Goal: Task Accomplishment & Management: Use online tool/utility

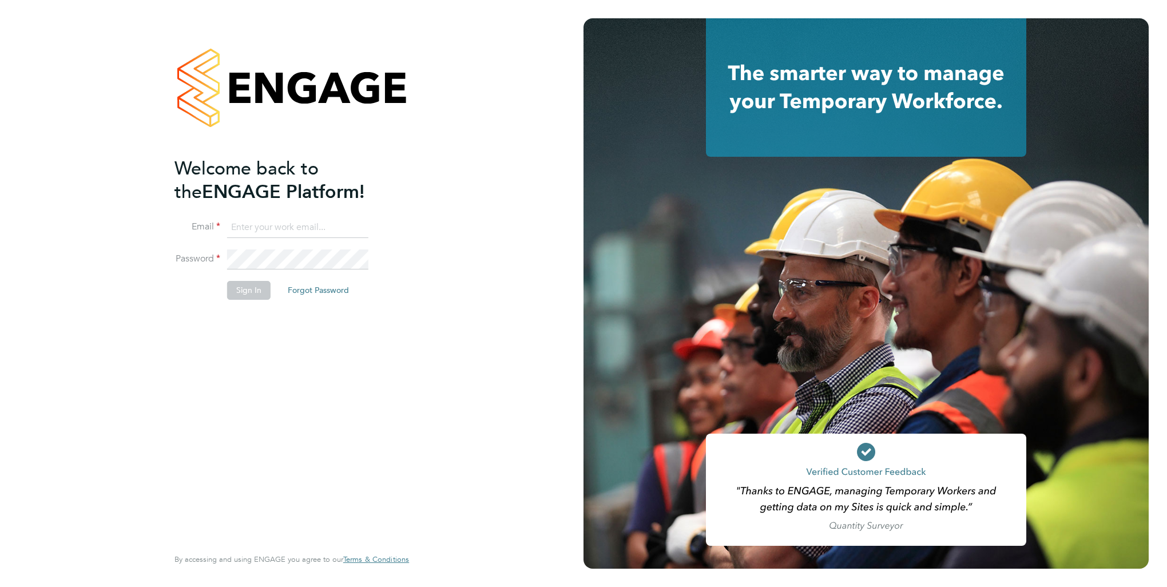
type input "laurencatherine@romaxrecruitment.com"
drag, startPoint x: 249, startPoint y: 291, endPoint x: 41, endPoint y: 284, distance: 207.7
click at [249, 291] on button "Sign In" at bounding box center [248, 290] width 43 height 18
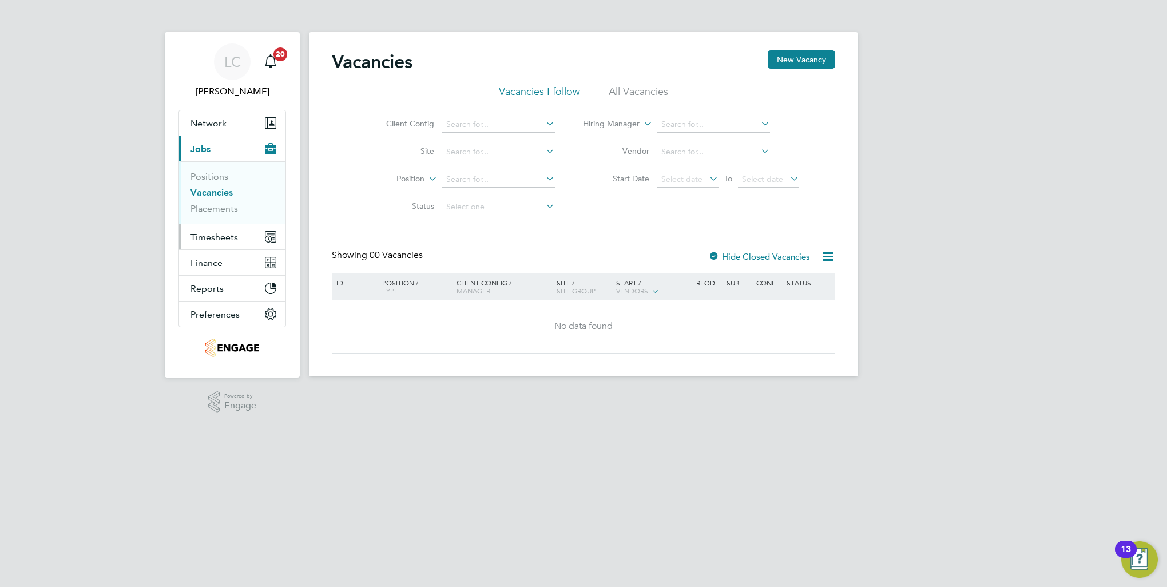
click at [214, 237] on span "Timesheets" at bounding box center [213, 237] width 47 height 11
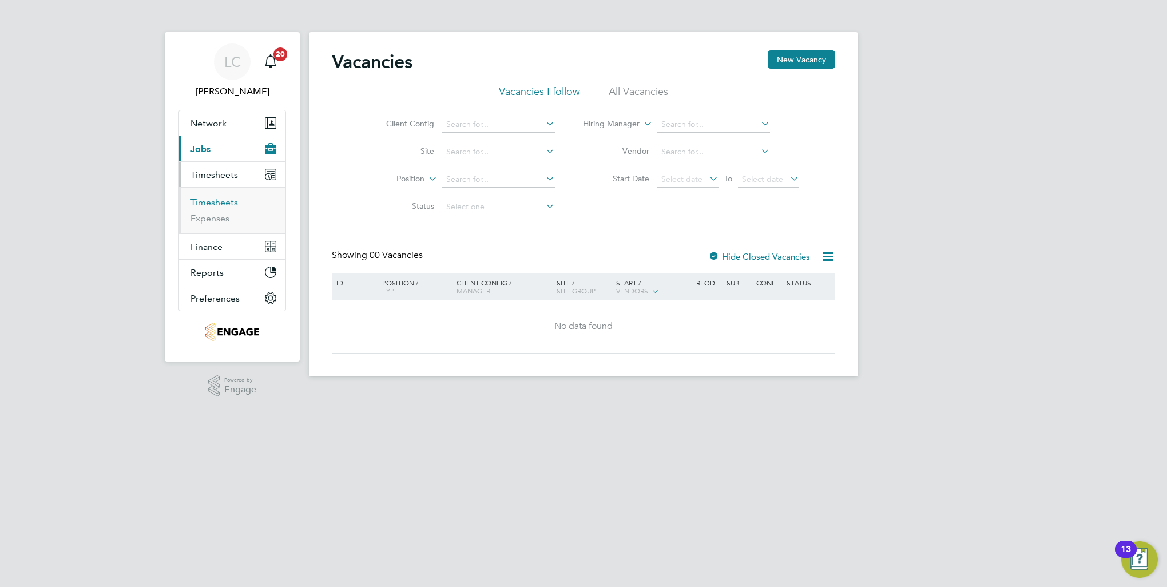
click at [213, 202] on link "Timesheets" at bounding box center [213, 202] width 47 height 11
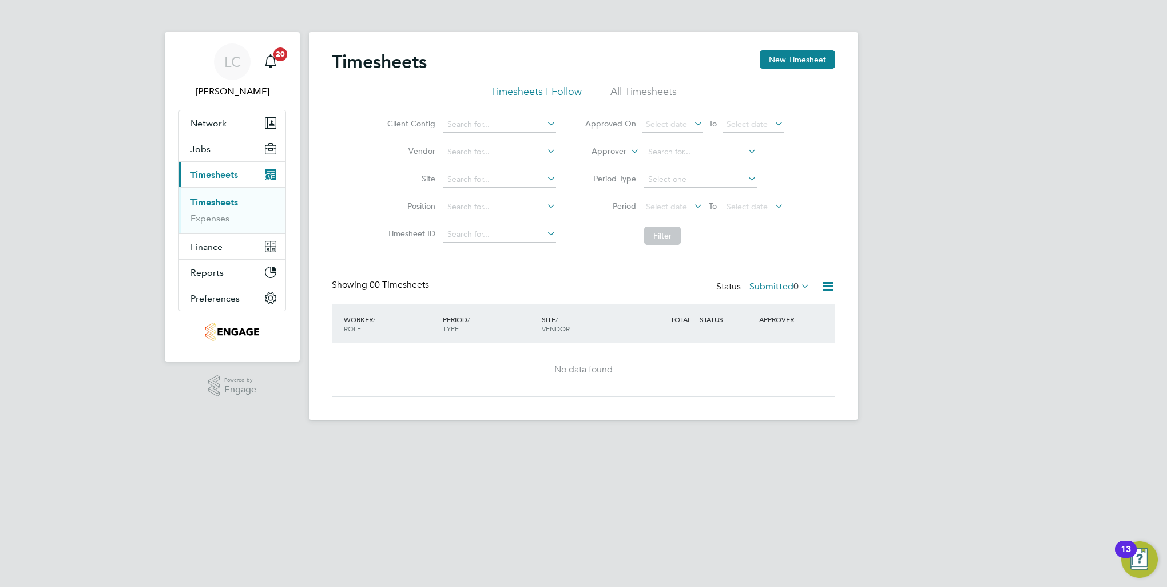
click at [798, 285] on icon at bounding box center [798, 286] width 0 height 16
click at [771, 352] on li "Approved" at bounding box center [764, 355] width 53 height 16
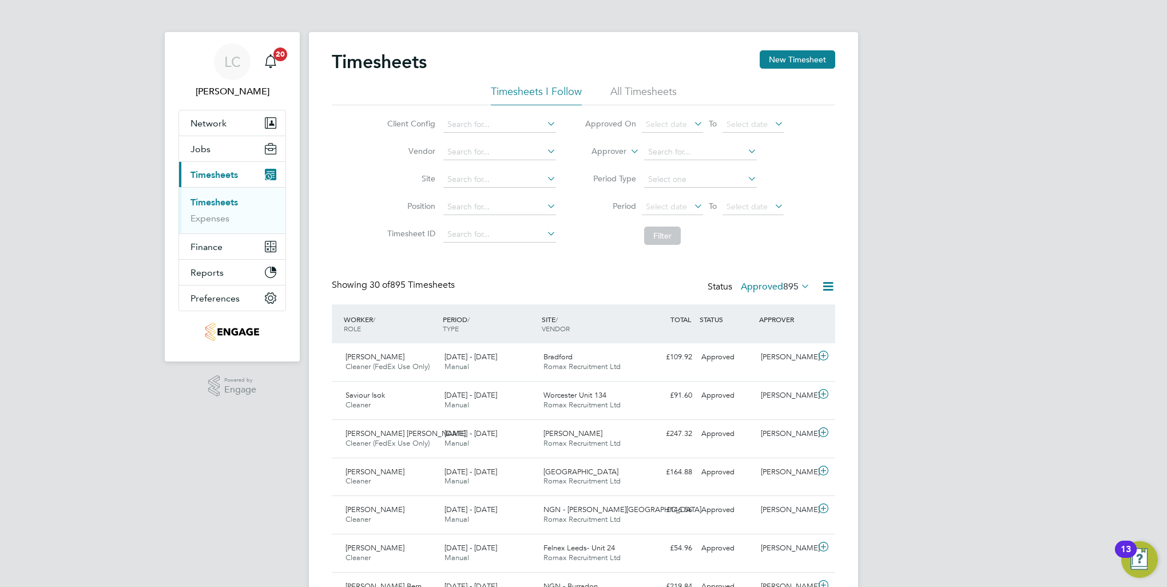
click at [798, 283] on span "895" at bounding box center [790, 286] width 15 height 11
click at [764, 379] on li "Rejected" at bounding box center [760, 381] width 53 height 16
click at [798, 280] on icon at bounding box center [798, 286] width 0 height 16
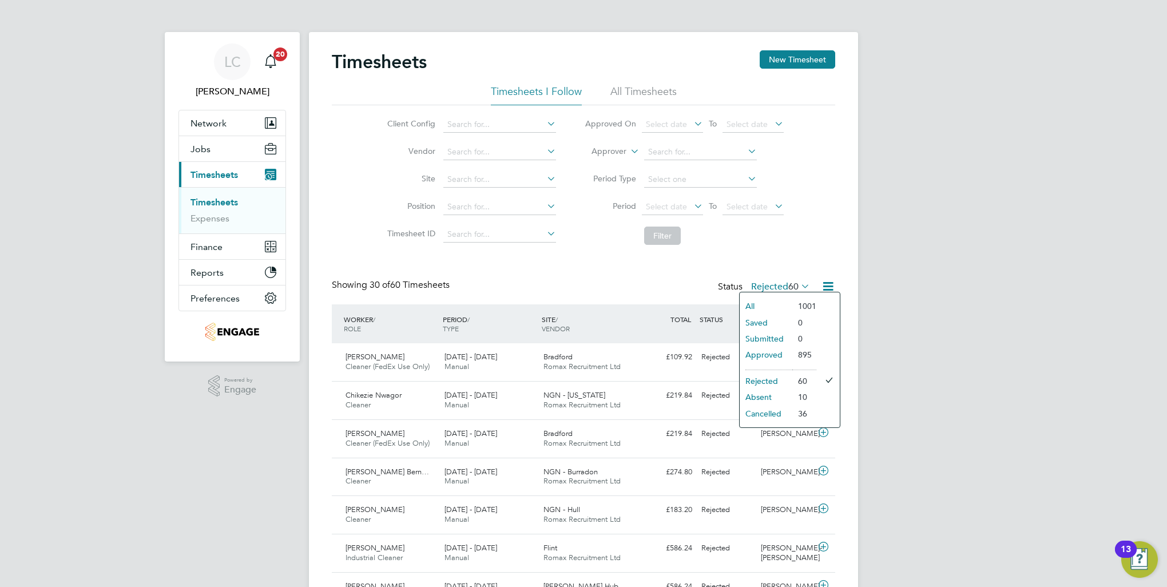
click at [773, 351] on li "Approved" at bounding box center [765, 355] width 53 height 16
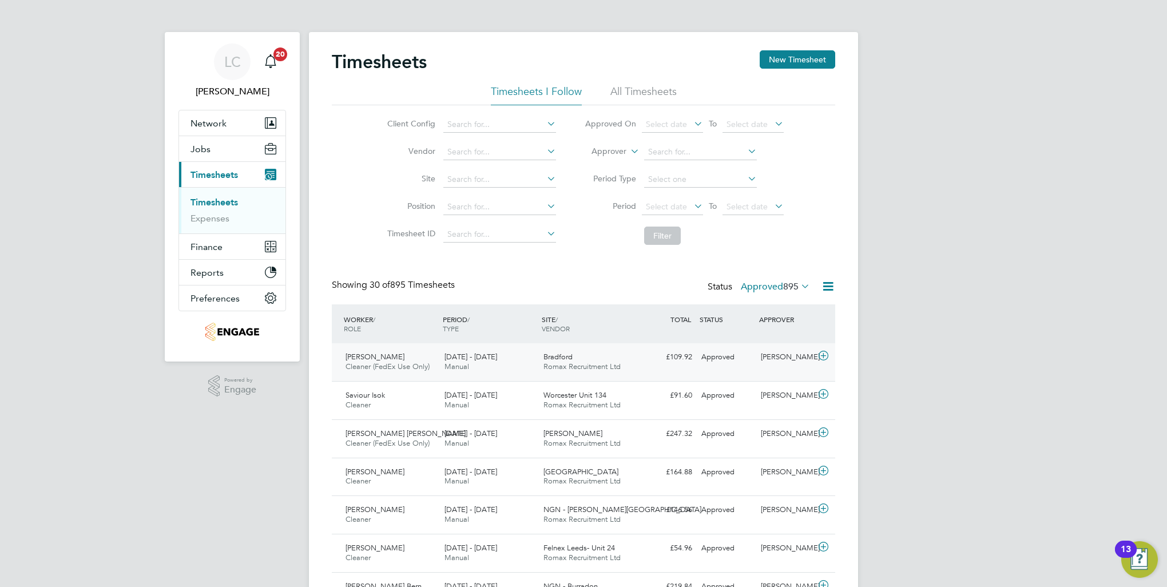
click at [574, 363] on span "Romax Recruitment Ltd" at bounding box center [581, 366] width 77 height 10
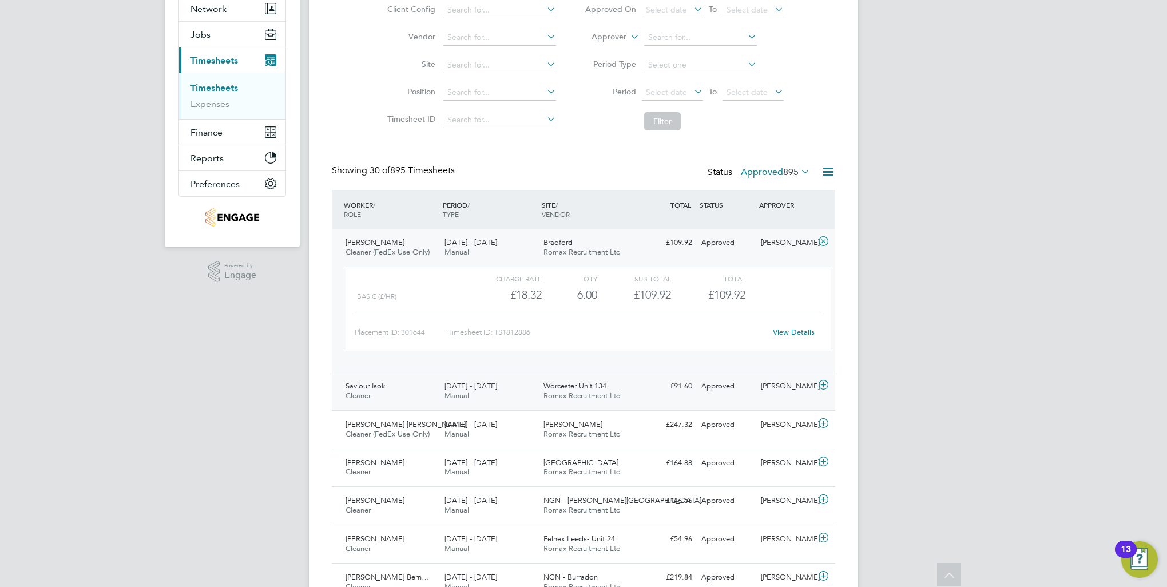
click at [584, 398] on span "Romax Recruitment Ltd" at bounding box center [581, 396] width 77 height 10
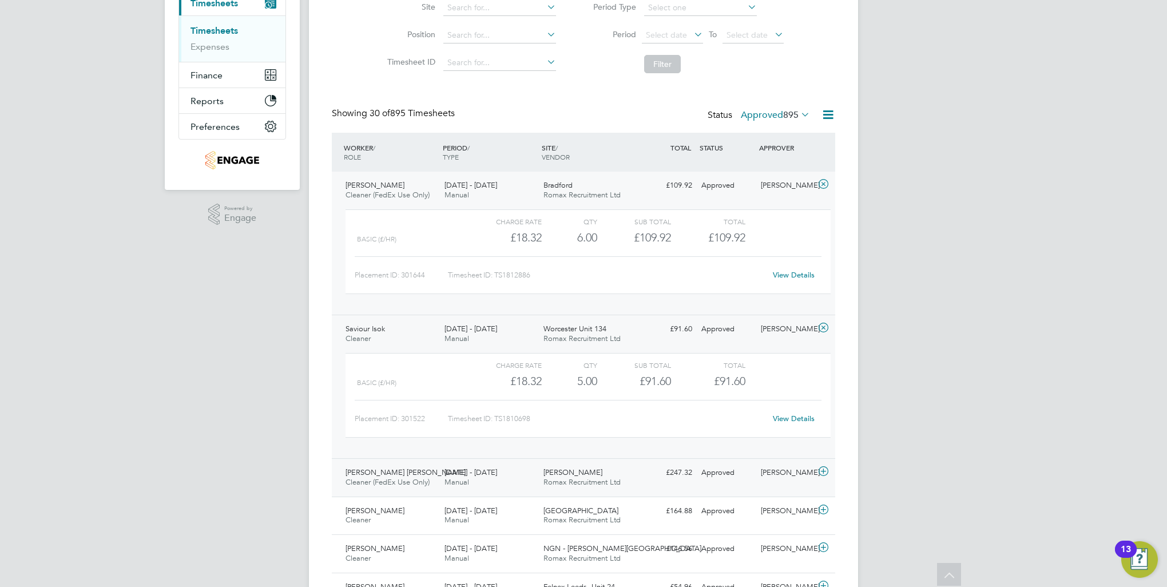
click at [594, 479] on span "Romax Recruitment Ltd" at bounding box center [581, 482] width 77 height 10
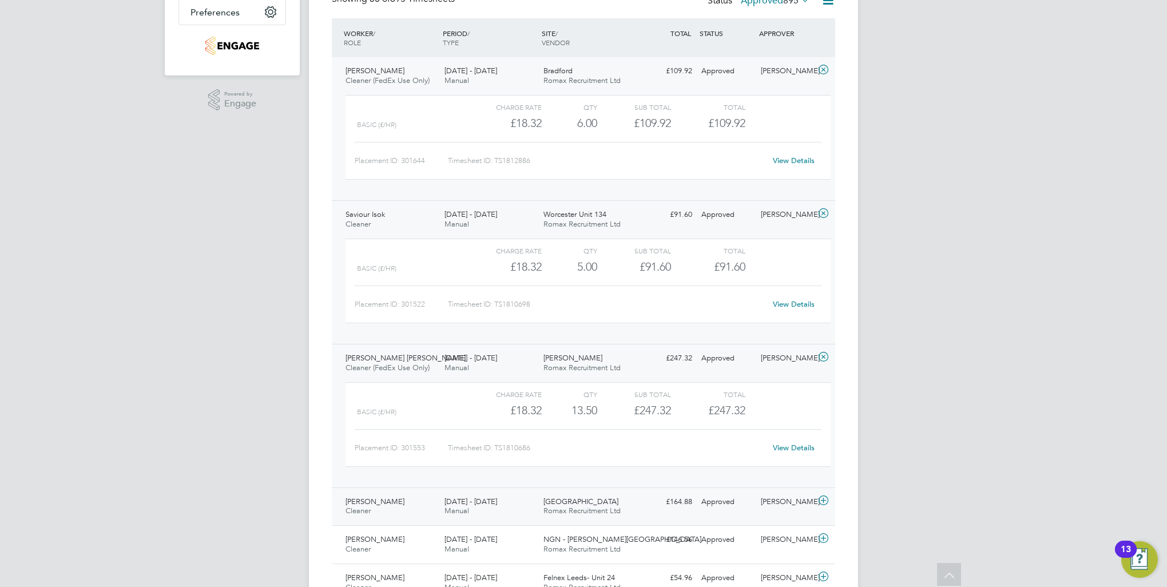
click at [590, 501] on div "Swansea Romax Recruitment Ltd" at bounding box center [588, 506] width 99 height 29
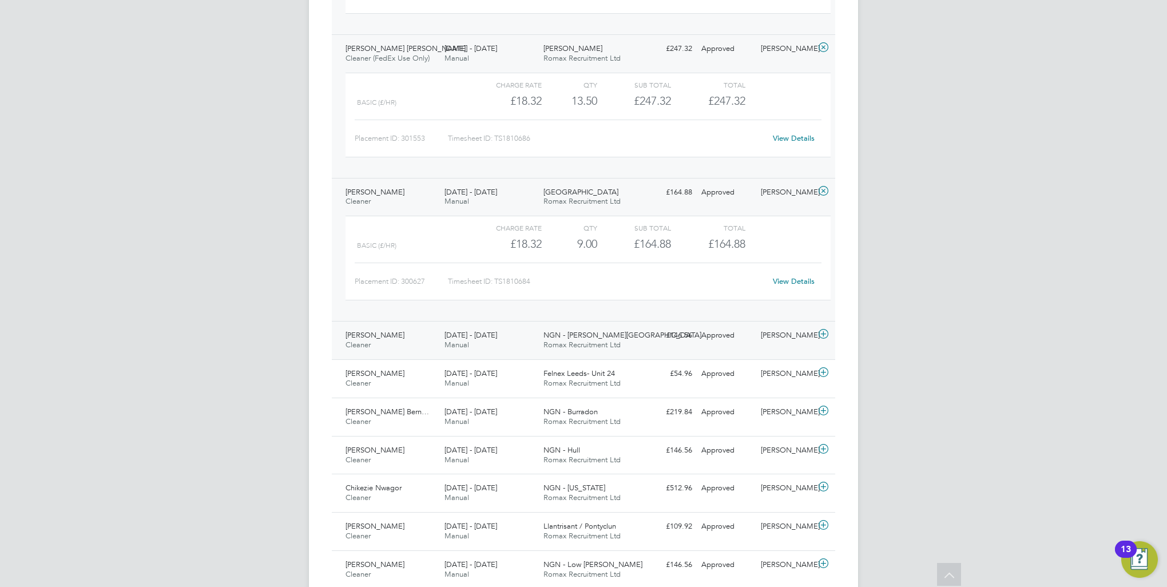
scroll to position [686, 0]
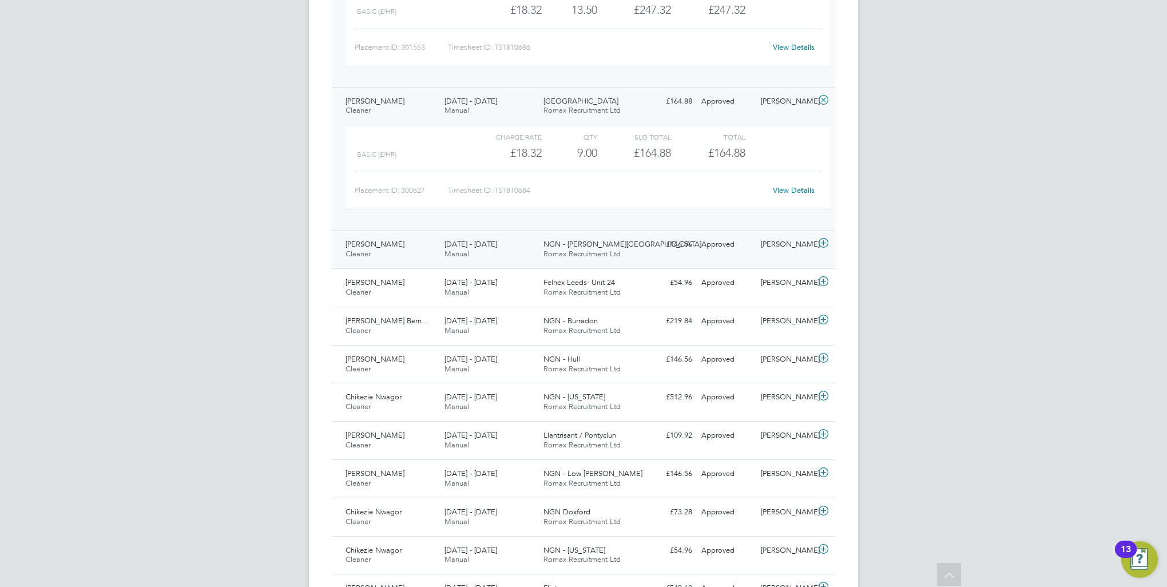
click at [583, 253] on span "Romax Recruitment Ltd" at bounding box center [581, 254] width 77 height 10
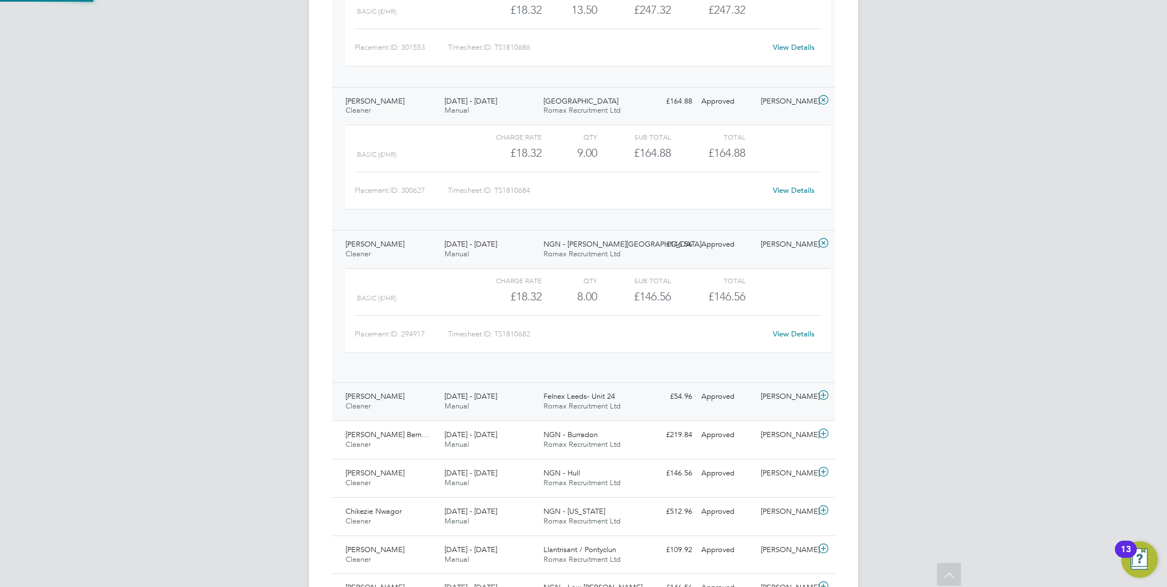
scroll to position [19, 111]
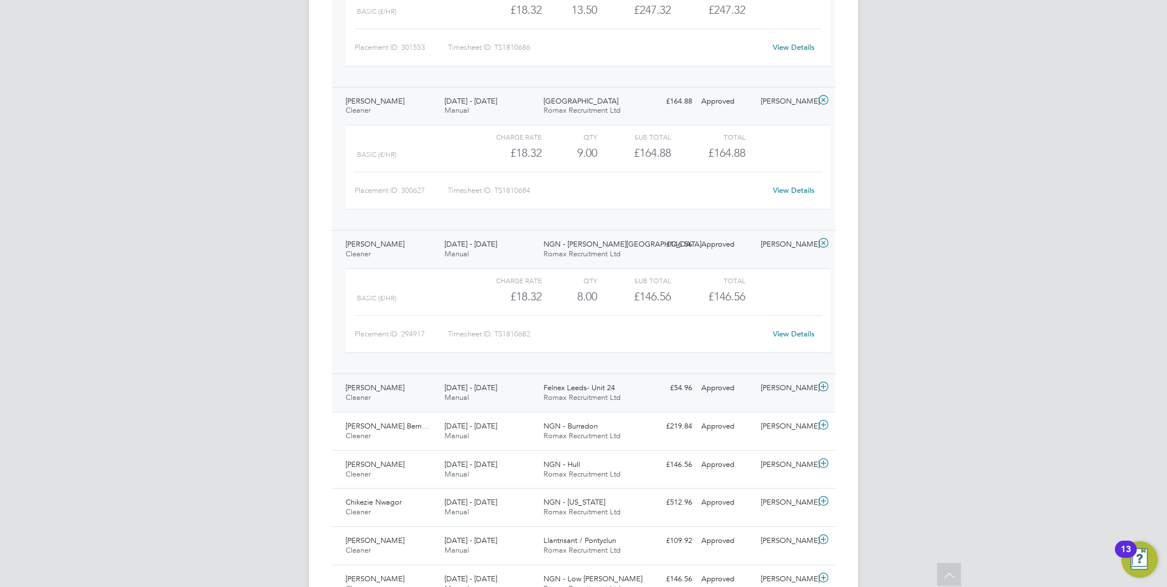
click at [570, 386] on span "Felnex Leeds- Unit 24" at bounding box center [578, 388] width 71 height 10
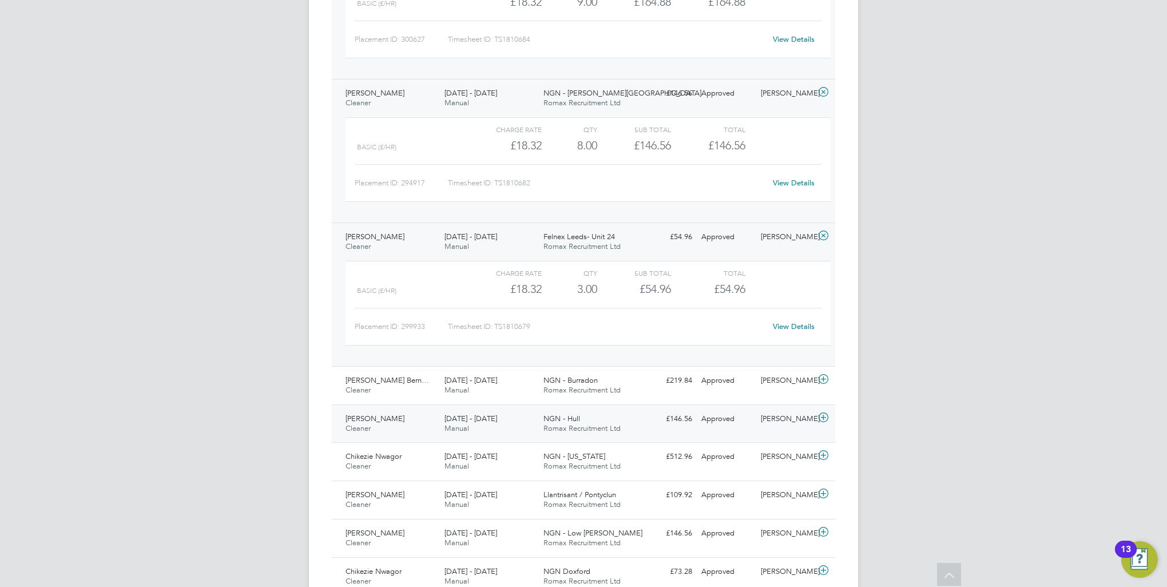
scroll to position [858, 0]
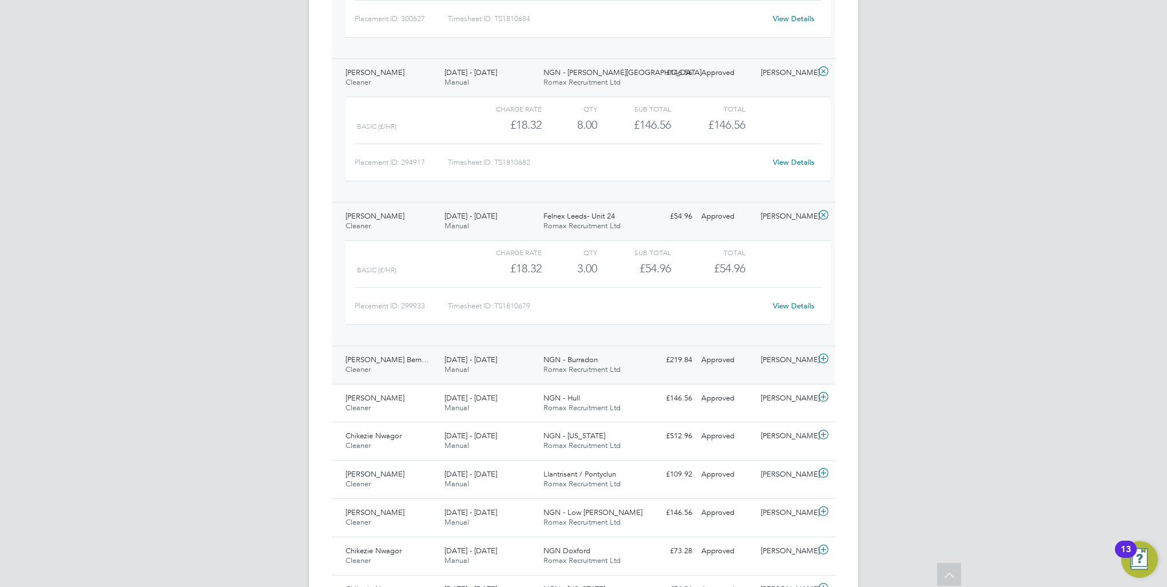
click at [567, 368] on span "Romax Recruitment Ltd" at bounding box center [581, 369] width 77 height 10
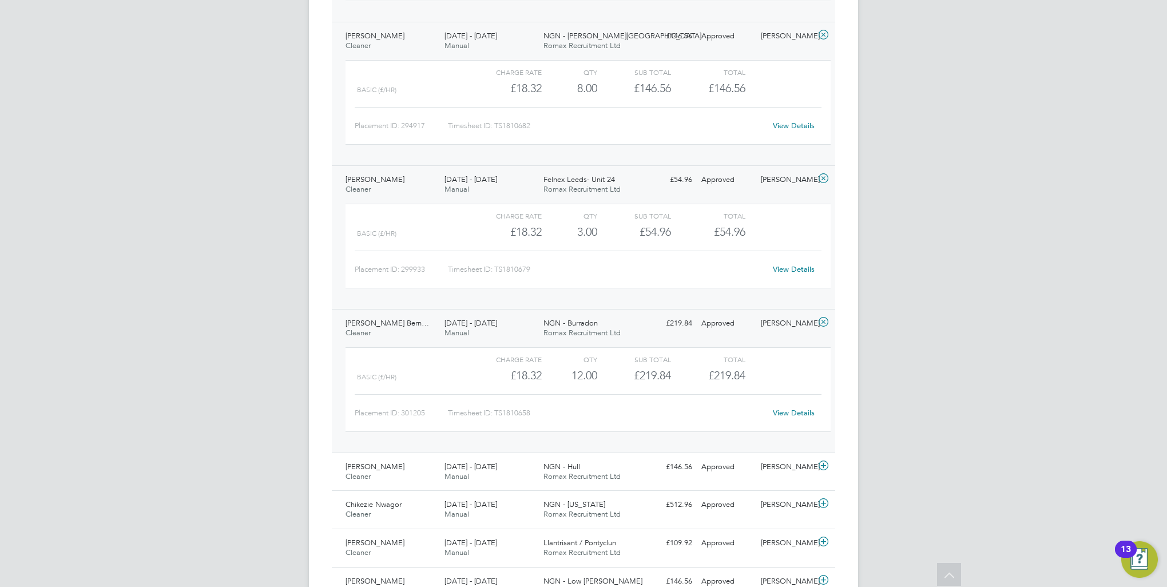
scroll to position [915, 0]
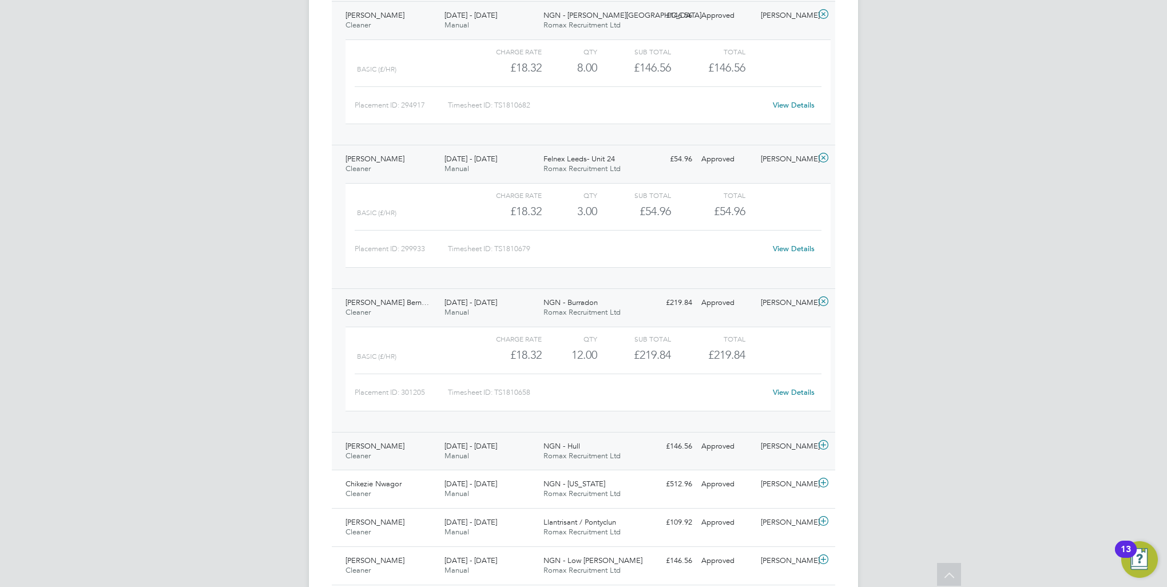
click at [588, 441] on div "NGN - Hull Romax Recruitment Ltd" at bounding box center [588, 451] width 99 height 29
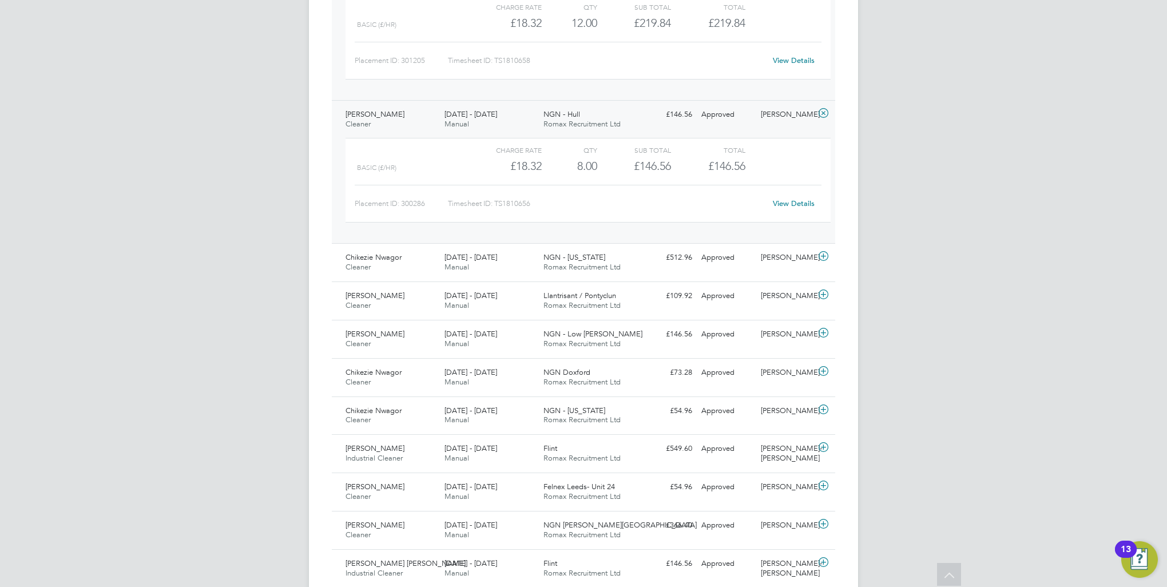
scroll to position [1258, 0]
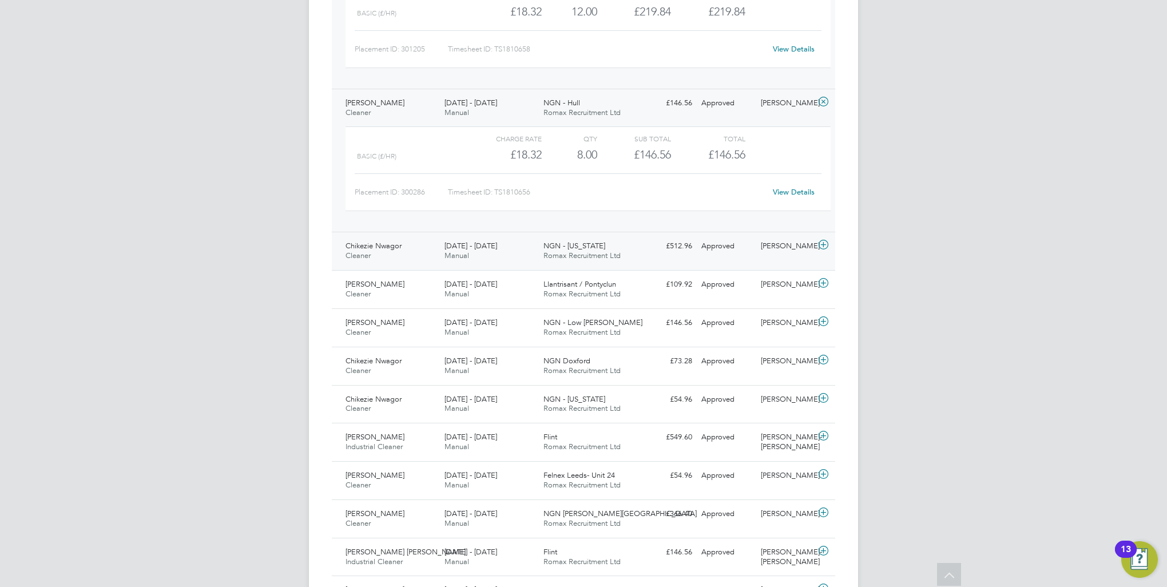
click at [591, 250] on span "Romax Recruitment Ltd" at bounding box center [581, 255] width 77 height 10
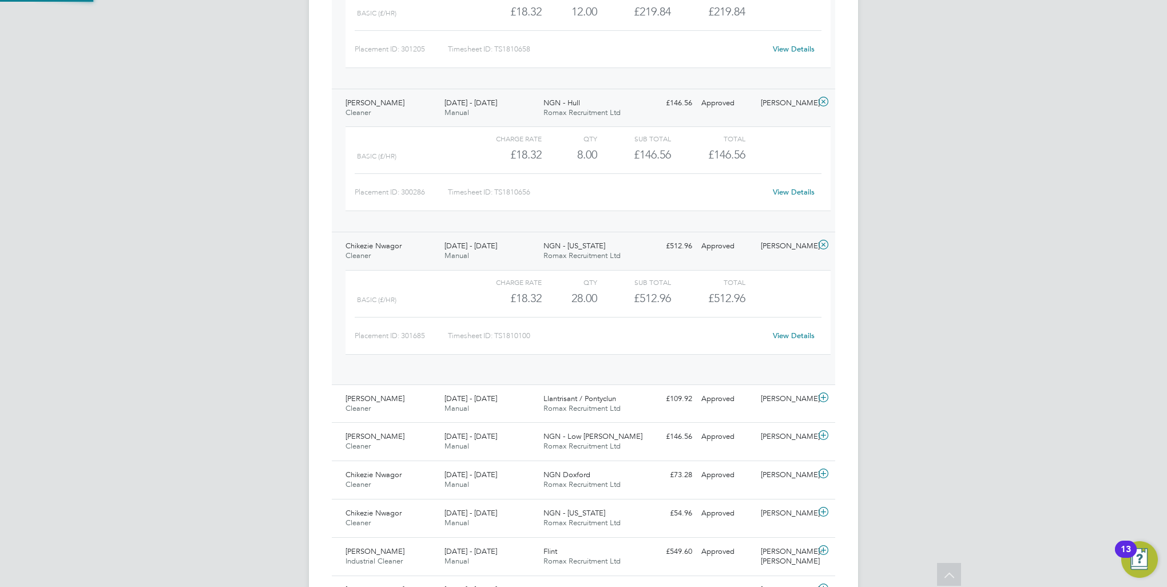
scroll to position [19, 111]
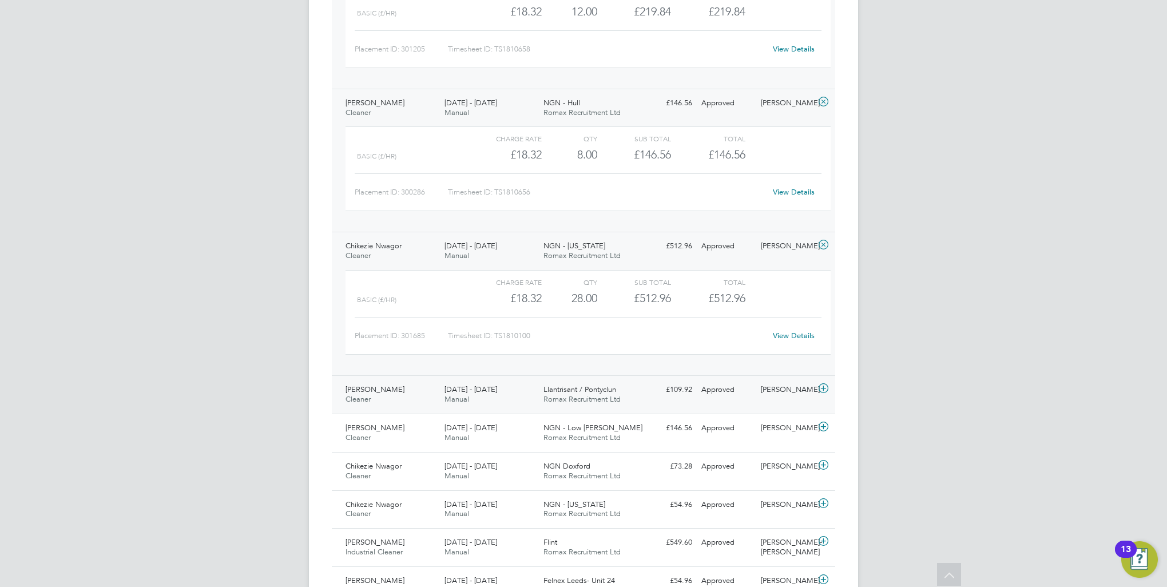
click at [546, 396] on span "Romax Recruitment Ltd" at bounding box center [581, 399] width 77 height 10
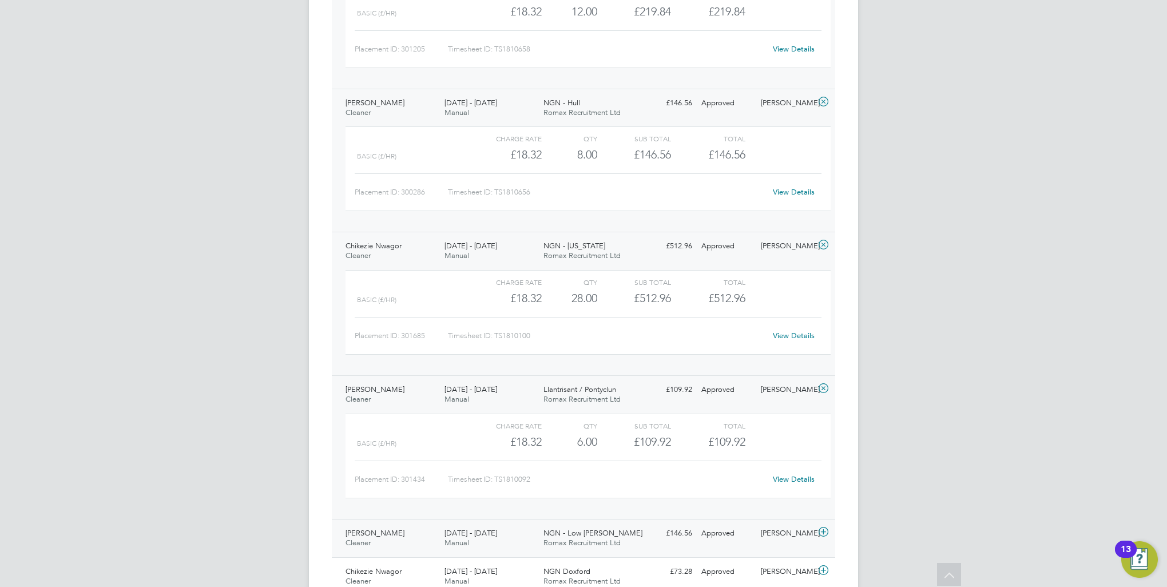
click at [548, 532] on span "NGN - Low [PERSON_NAME]" at bounding box center [592, 533] width 99 height 10
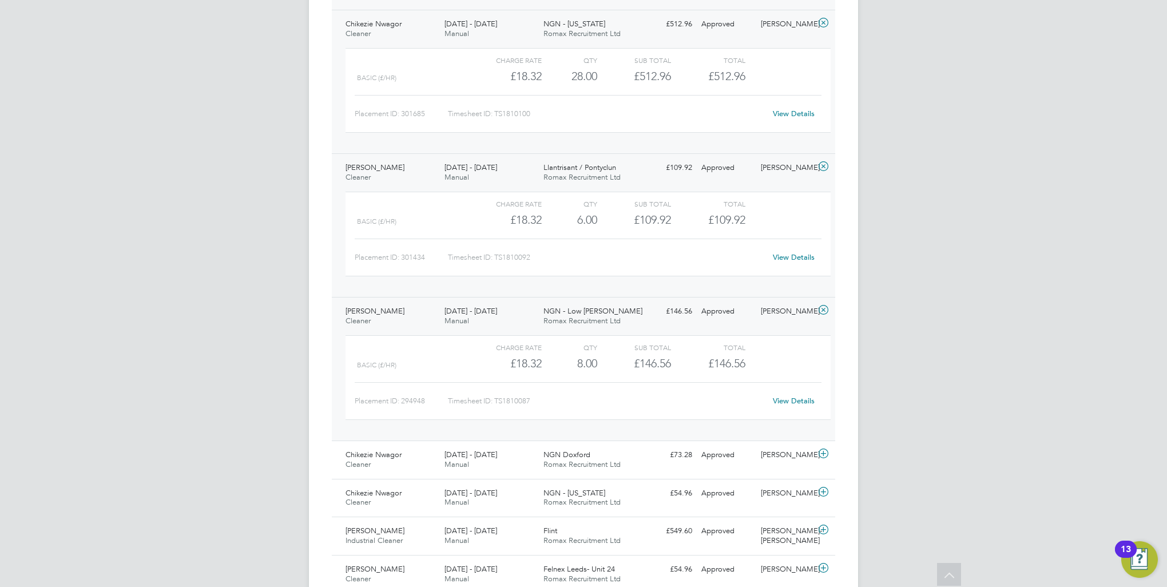
scroll to position [1487, 0]
